Goal: Task Accomplishment & Management: Complete application form

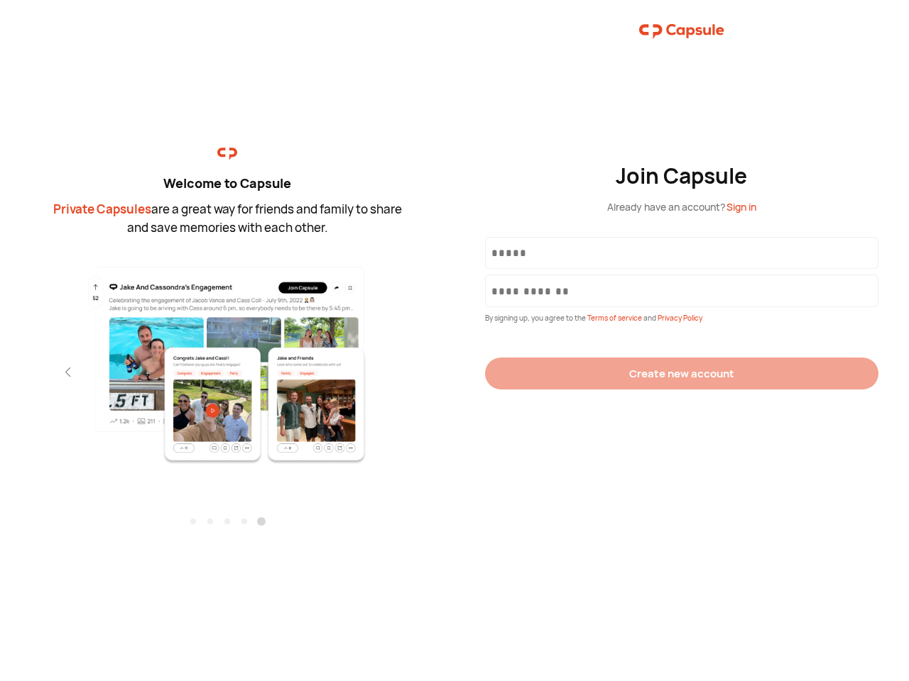
click at [454, 341] on div "Join Capsule Already have an account? Sign in By signing up, you agree to the T…" at bounding box center [681, 340] width 454 height 681
click at [227, 360] on img at bounding box center [227, 365] width 310 height 200
click at [0, 372] on div "Welcome to Capsule Private Capsules are a great way for friends and family to s…" at bounding box center [227, 340] width 454 height 681
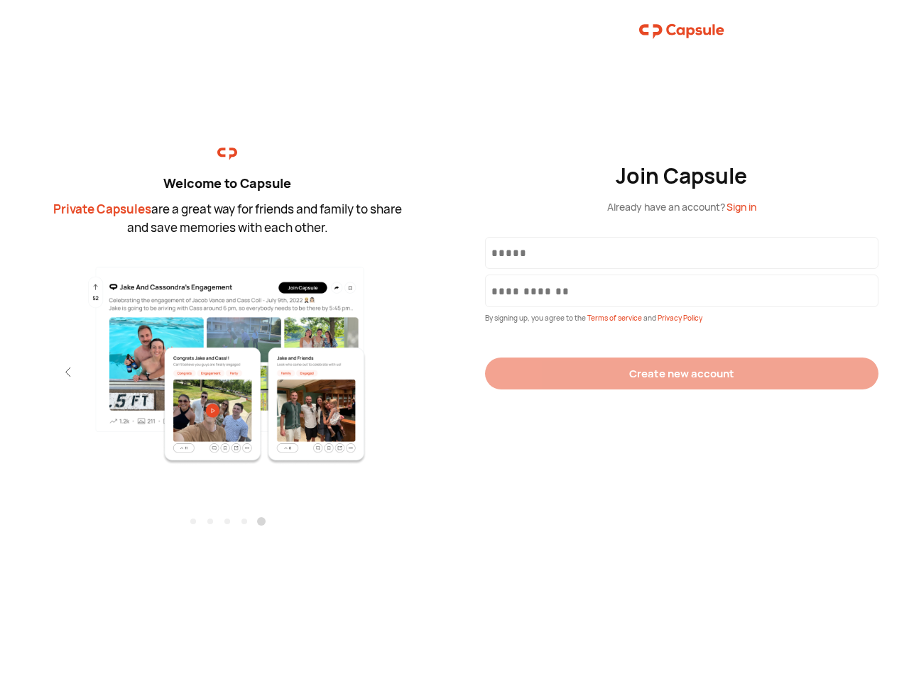
click at [0, 372] on div "Welcome to Capsule Private Capsules are a great way for friends and family to s…" at bounding box center [227, 340] width 454 height 681
click at [43, 372] on div "Welcome to Capsule Private Capsules are a great way for friends and family to s…" at bounding box center [227, 340] width 454 height 681
